Goal: Find contact information: Find contact information

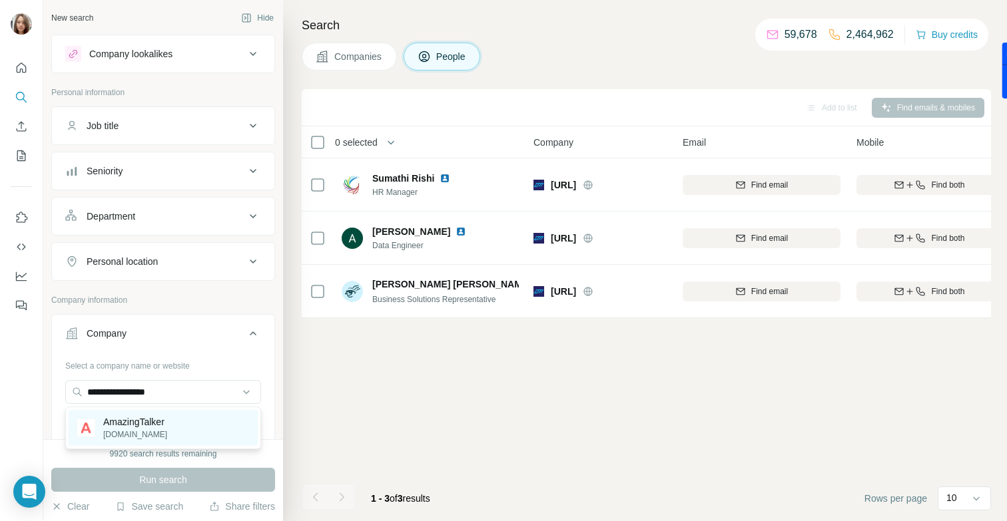
type input "**********"
click at [145, 421] on p "AmazingTalker" at bounding box center [135, 421] width 64 height 13
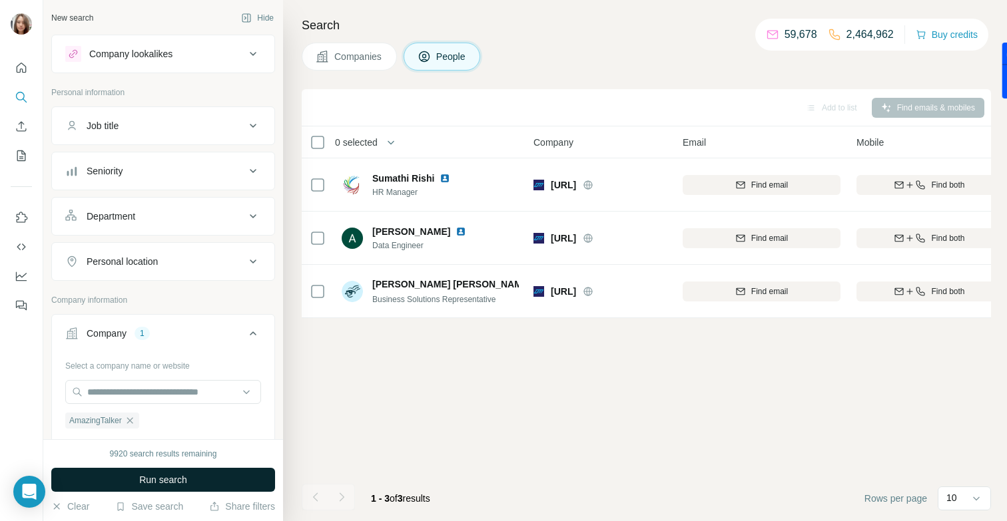
click at [159, 477] on span "Run search" at bounding box center [163, 479] width 48 height 13
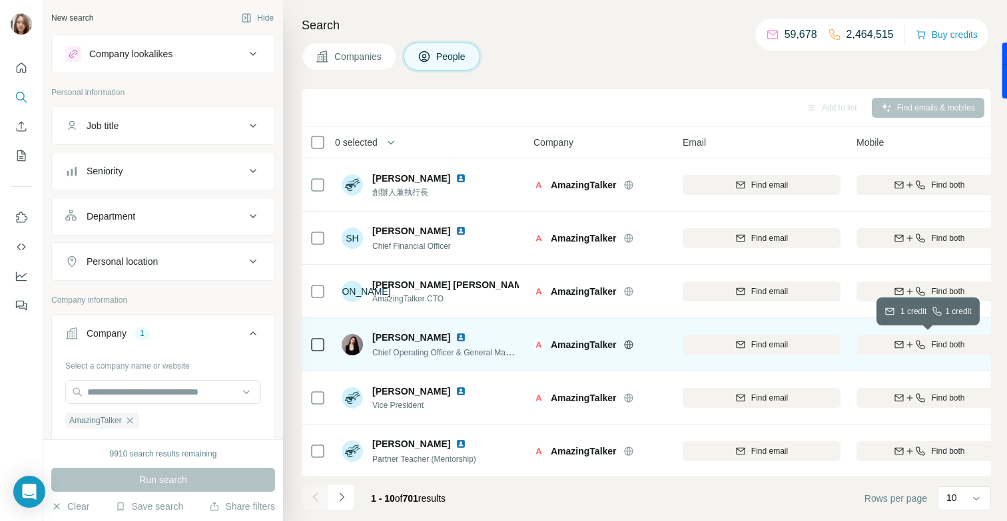
click at [931, 342] on span "Find both" at bounding box center [947, 345] width 33 height 12
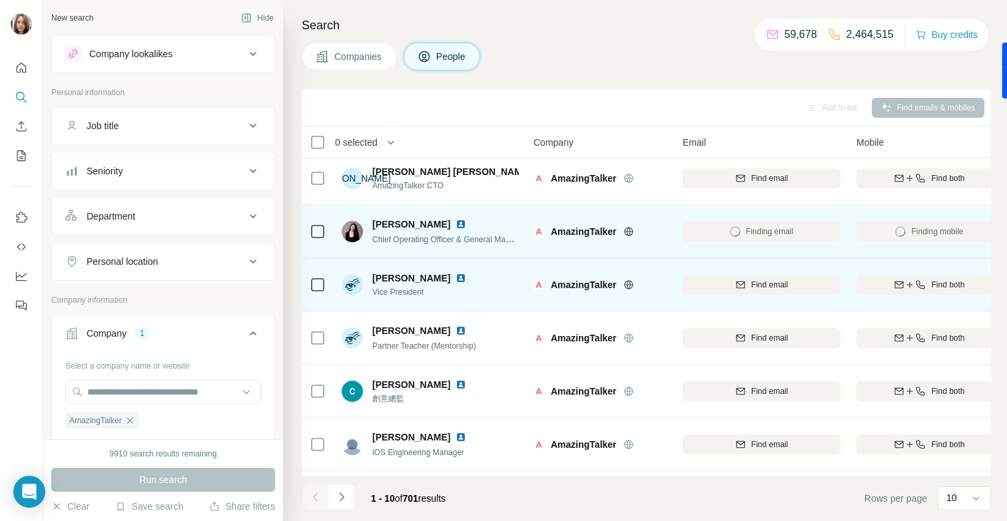
scroll to position [114, 0]
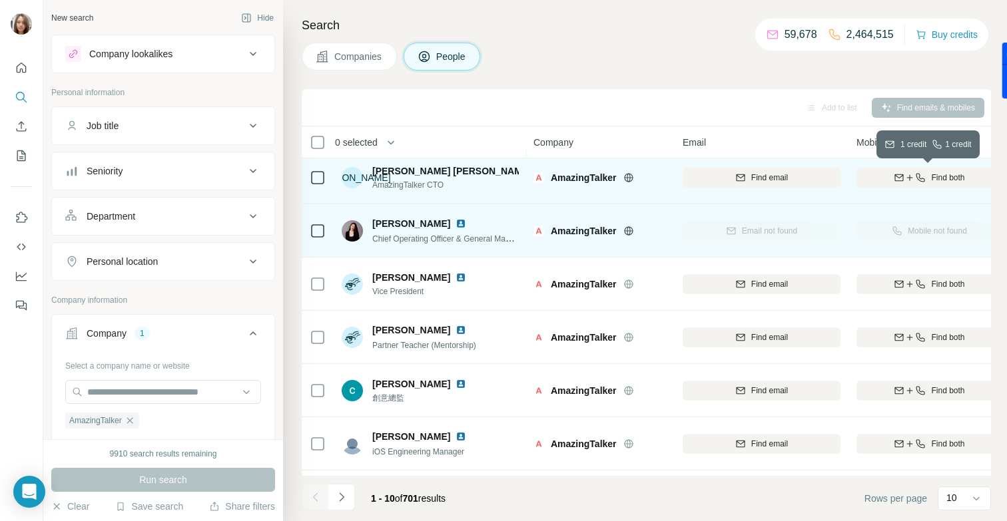
click at [926, 174] on div "Find both" at bounding box center [929, 178] width 146 height 12
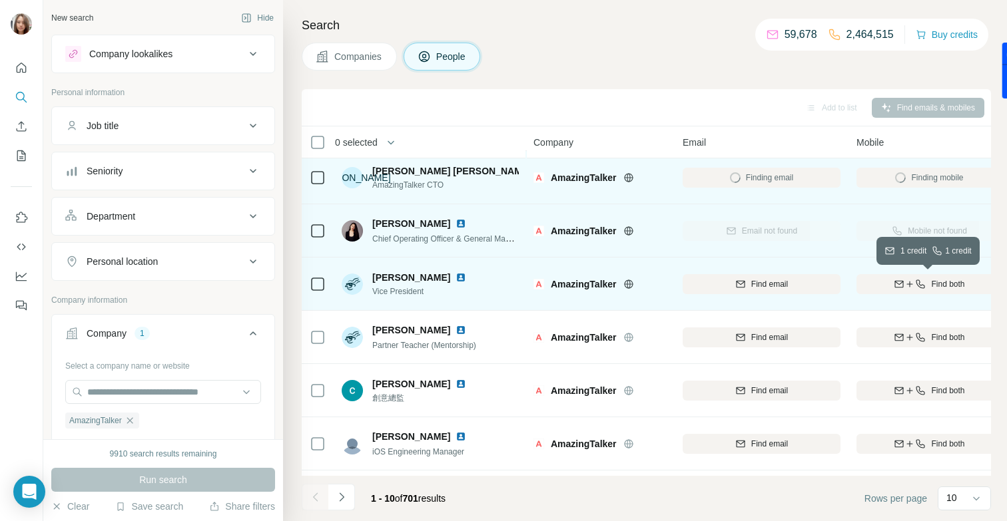
click at [926, 284] on div "Find both" at bounding box center [929, 284] width 146 height 12
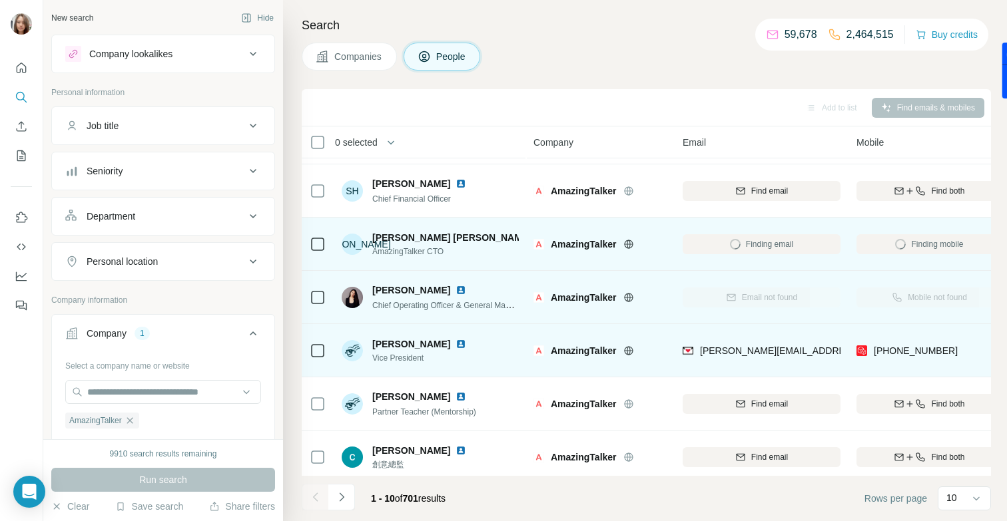
scroll to position [0, 0]
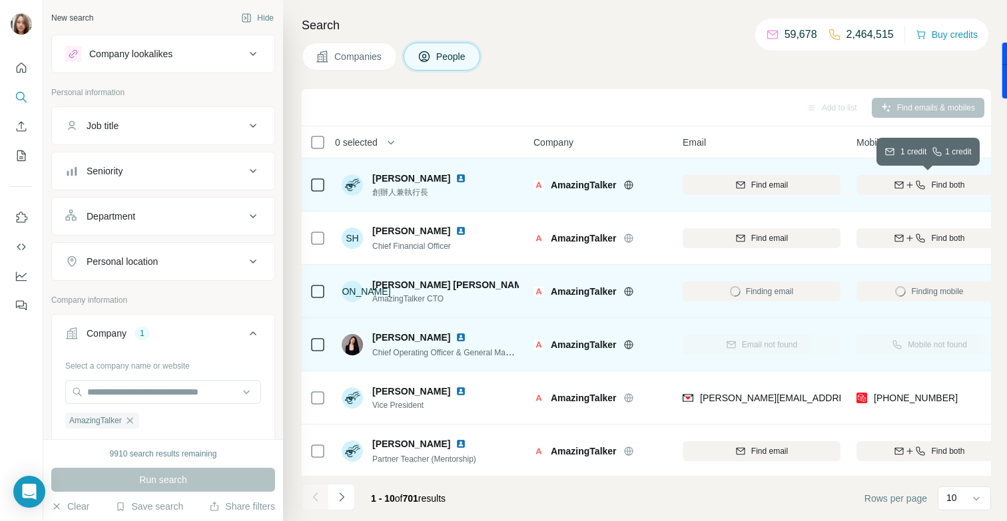
click at [906, 184] on icon "button" at bounding box center [909, 185] width 11 height 11
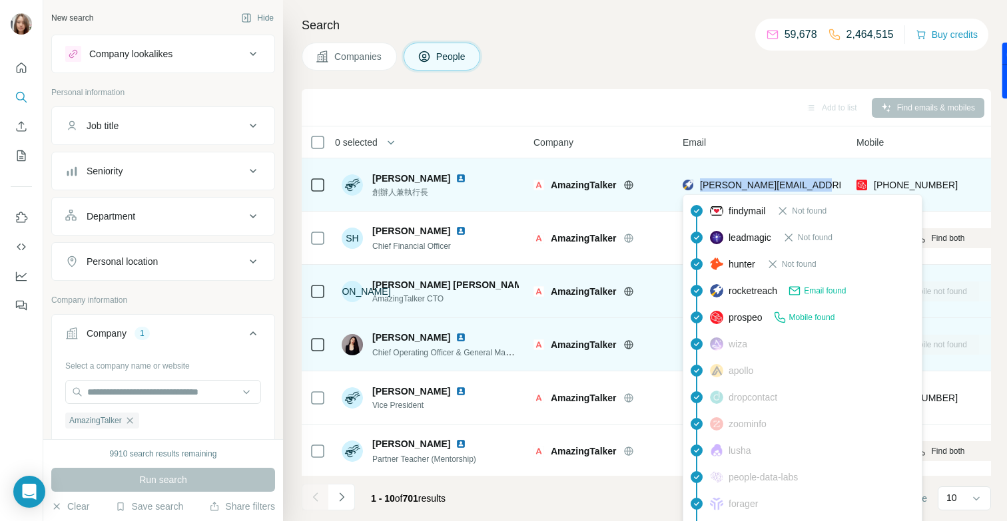
drag, startPoint x: 826, startPoint y: 181, endPoint x: 697, endPoint y: 179, distance: 129.2
click at [697, 179] on div "[PERSON_NAME][EMAIL_ADDRESS][DOMAIN_NAME]" at bounding box center [762, 184] width 158 height 37
copy span "[PERSON_NAME][EMAIL_ADDRESS][DOMAIN_NAME]"
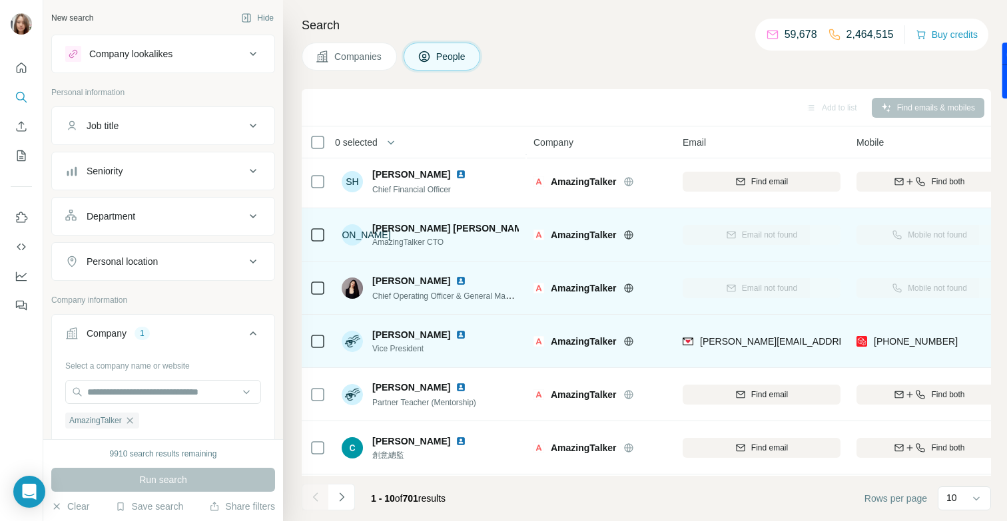
scroll to position [57, 0]
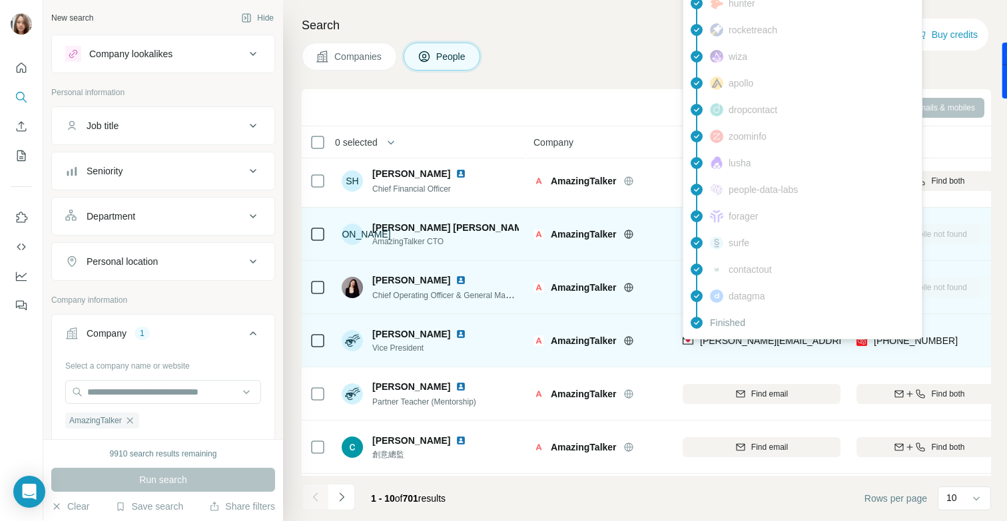
click at [724, 341] on span "[PERSON_NAME][EMAIL_ADDRESS][PERSON_NAME][DOMAIN_NAME]" at bounding box center [856, 341] width 312 height 11
drag, startPoint x: 698, startPoint y: 344, endPoint x: 833, endPoint y: 343, distance: 134.5
click at [833, 343] on div "[PERSON_NAME][EMAIL_ADDRESS][PERSON_NAME][DOMAIN_NAME]" at bounding box center [842, 340] width 318 height 13
click at [833, 343] on span "[PERSON_NAME][EMAIL_ADDRESS][PERSON_NAME][DOMAIN_NAME]" at bounding box center [856, 341] width 312 height 11
click at [739, 346] on span "[PERSON_NAME][EMAIL_ADDRESS][PERSON_NAME][DOMAIN_NAME]" at bounding box center [856, 341] width 312 height 11
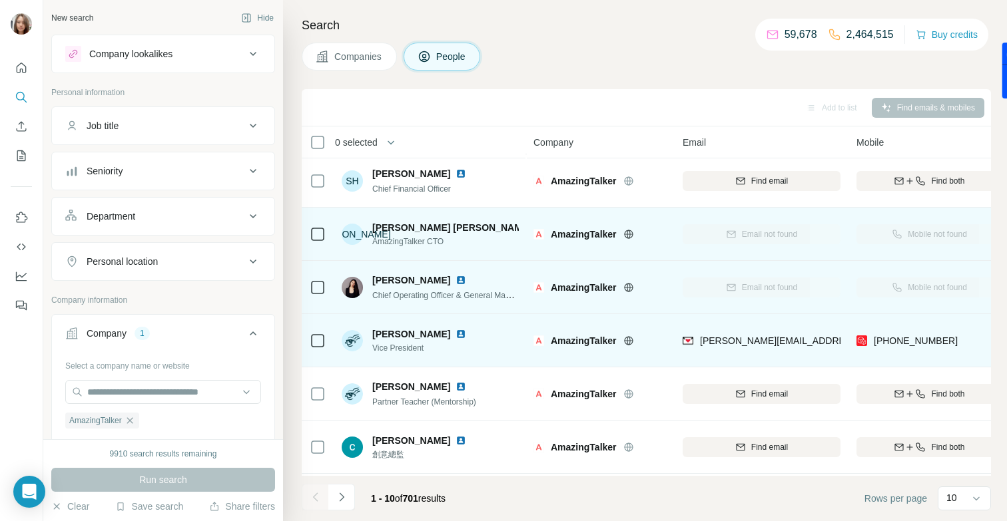
scroll to position [0, 0]
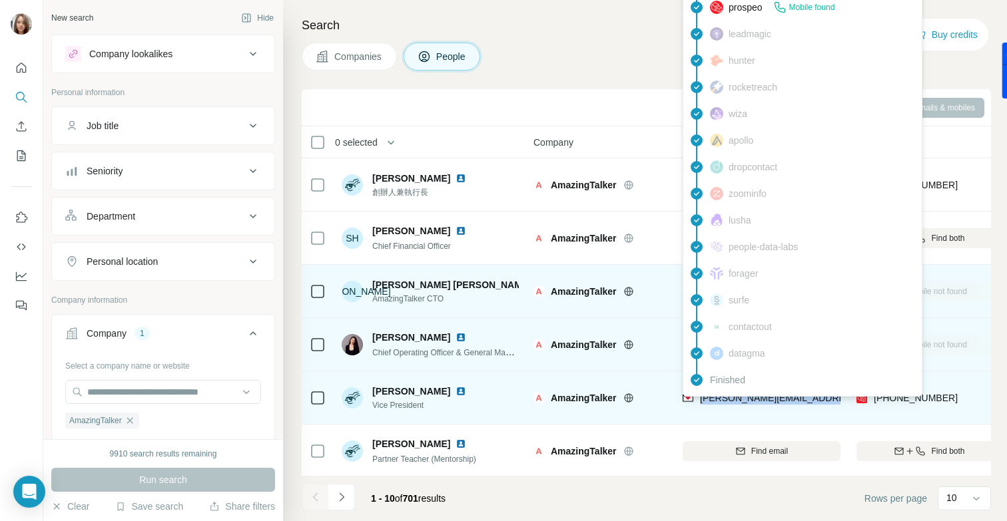
drag, startPoint x: 698, startPoint y: 402, endPoint x: 824, endPoint y: 400, distance: 125.2
click at [824, 400] on div "[PERSON_NAME][EMAIL_ADDRESS][PERSON_NAME][DOMAIN_NAME]" at bounding box center [842, 398] width 318 height 13
copy span "[PERSON_NAME].[PERSON_NAME]@amazingtalker"
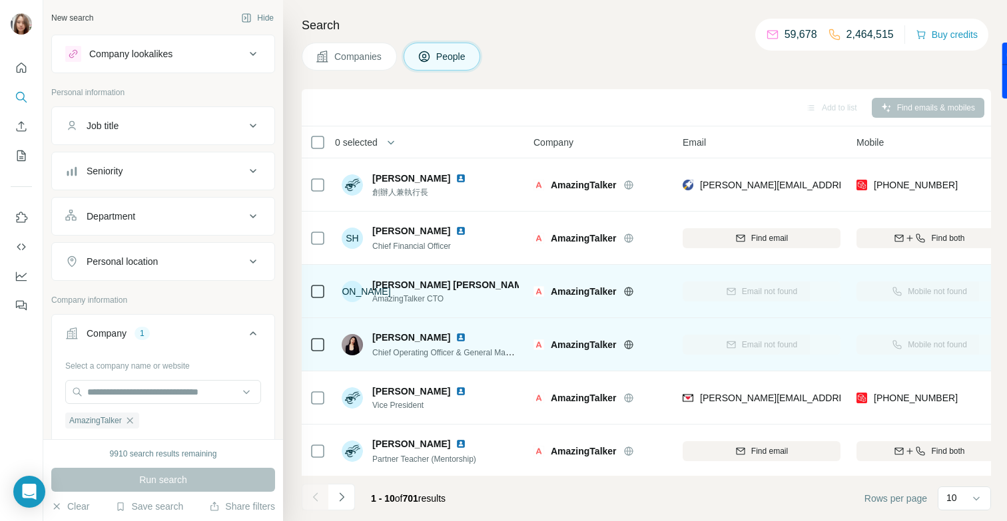
click at [483, 286] on div "煒[PERSON_NAME] [PERSON_NAME] CTO" at bounding box center [430, 291] width 177 height 37
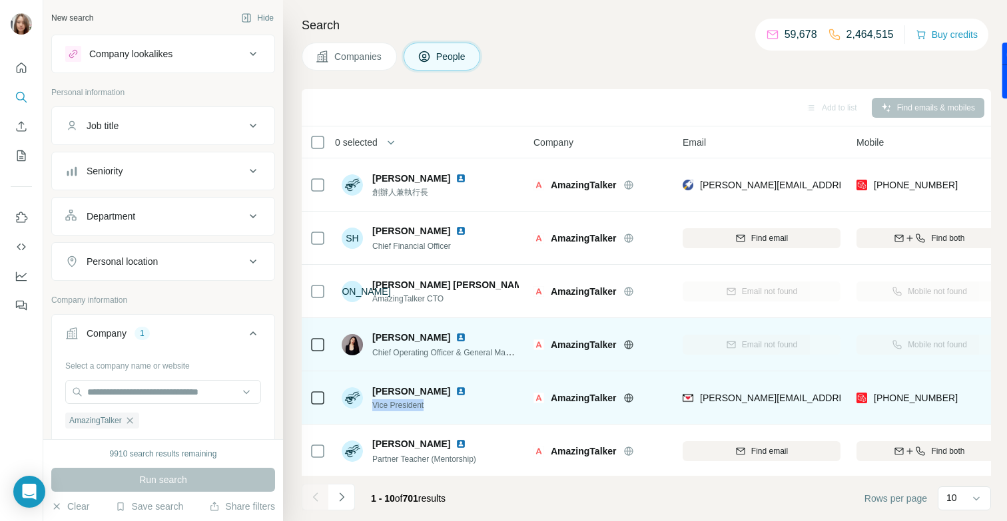
drag, startPoint x: 443, startPoint y: 411, endPoint x: 369, endPoint y: 406, distance: 74.7
click at [369, 406] on div "[PERSON_NAME] Vice President" at bounding box center [430, 398] width 177 height 37
copy span "Vice President"
